Goal: Find specific page/section: Find specific page/section

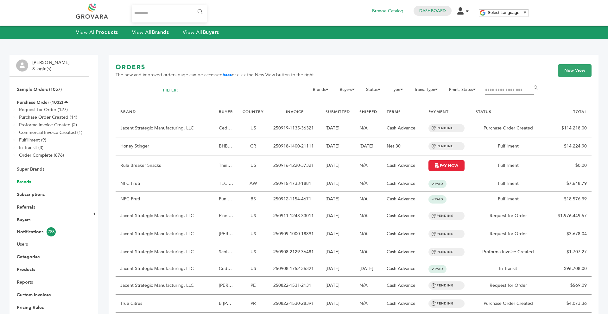
click at [27, 180] on link "Brands" at bounding box center [24, 182] width 14 height 6
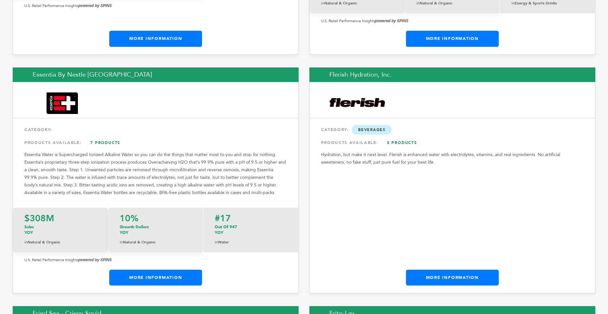
scroll to position [3497, 0]
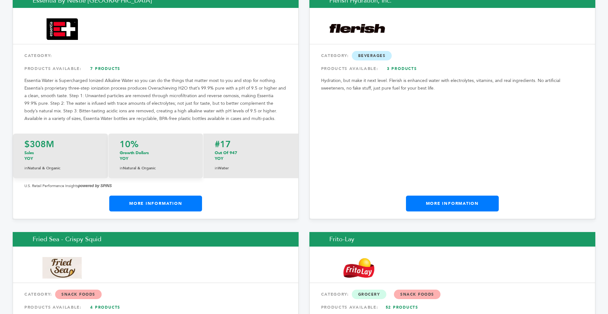
click at [183, 196] on link "More Information" at bounding box center [155, 204] width 93 height 16
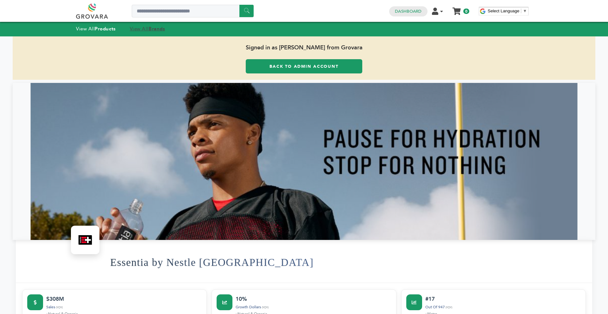
click at [141, 26] on link "View All Brands" at bounding box center [147, 29] width 35 height 6
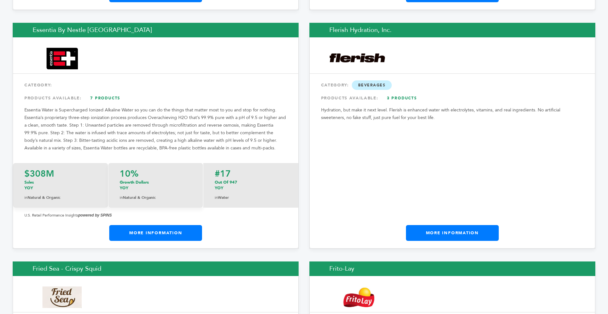
scroll to position [3443, 0]
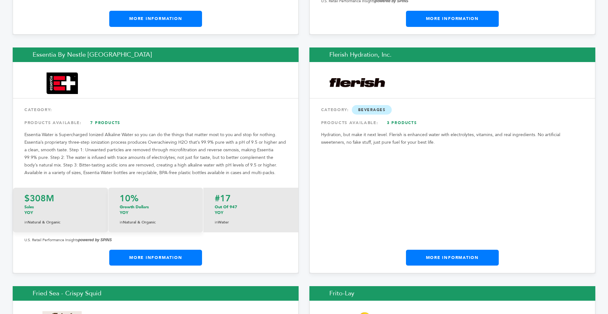
click at [465, 250] on link "More Information" at bounding box center [452, 258] width 93 height 16
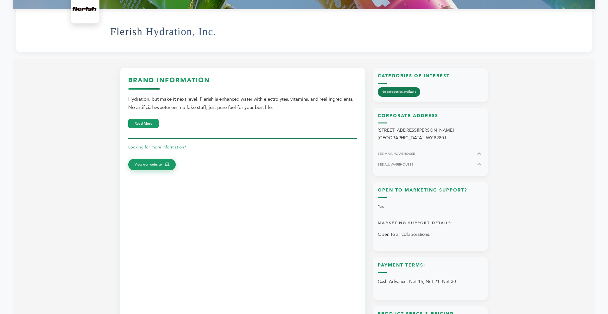
scroll to position [241, 0]
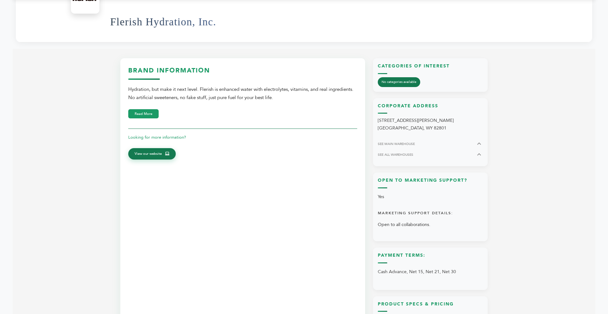
click at [154, 160] on link "View our website" at bounding box center [151, 153] width 47 height 11
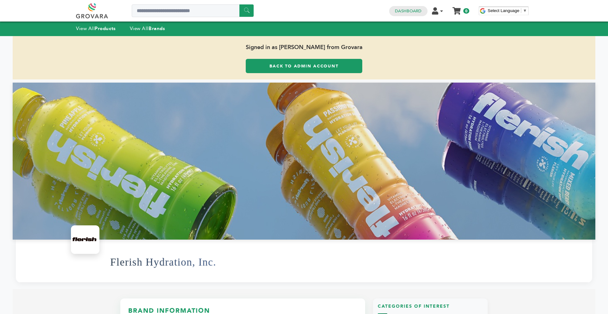
scroll to position [0, 0]
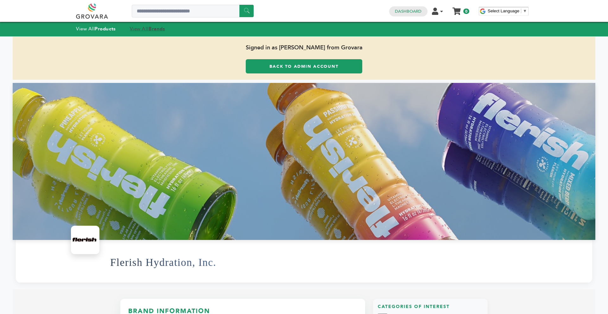
click at [162, 30] on strong "Brands" at bounding box center [156, 29] width 16 height 6
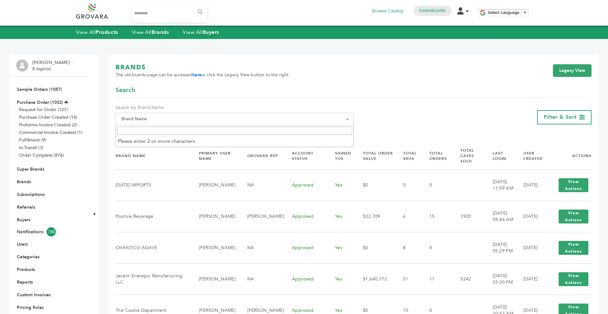
click at [172, 113] on span "Brand Name" at bounding box center [235, 119] width 238 height 13
click at [152, 123] on span "Brand Name" at bounding box center [235, 119] width 238 height 13
click at [148, 123] on span "Brand Name" at bounding box center [234, 119] width 231 height 9
click at [143, 135] on input "Search" at bounding box center [234, 131] width 235 height 8
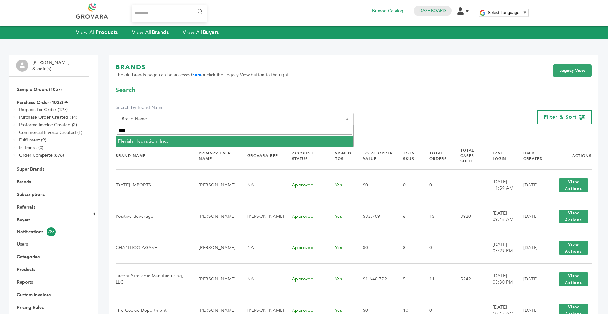
type input "****"
select select "**********"
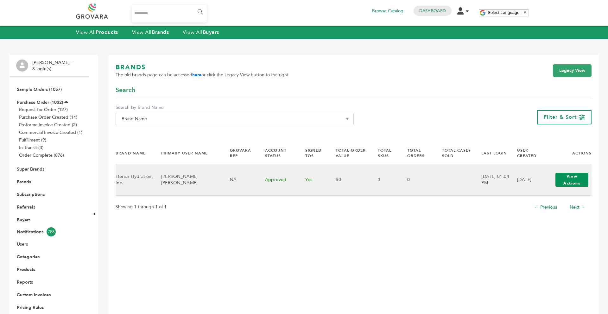
click at [575, 181] on button "View Actions" at bounding box center [571, 180] width 33 height 14
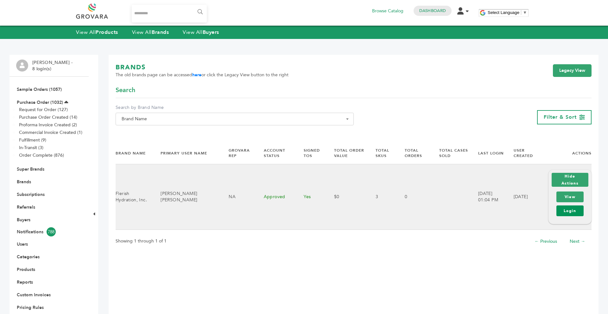
click at [568, 211] on link "Login" at bounding box center [569, 210] width 27 height 11
